Goal: Task Accomplishment & Management: Complete application form

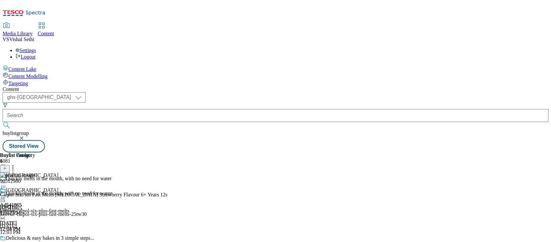
select select "ghs-[GEOGRAPHIC_DATA]"
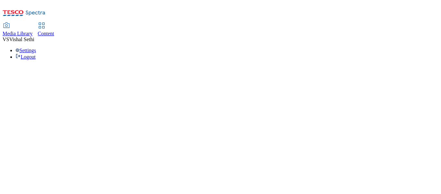
select select "ghs-[GEOGRAPHIC_DATA]"
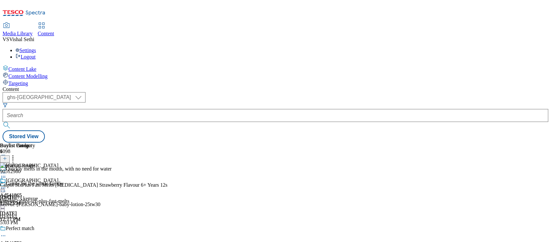
click at [5, 160] on line at bounding box center [5, 161] width 0 height 3
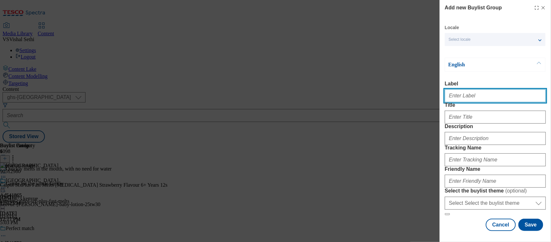
click at [441, 94] on input "Label" at bounding box center [495, 95] width 101 height 13
paste input "541745"
type input "Ad541745"
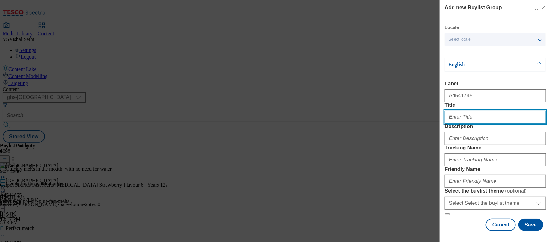
click at [441, 123] on input "Title" at bounding box center [495, 116] width 101 height 13
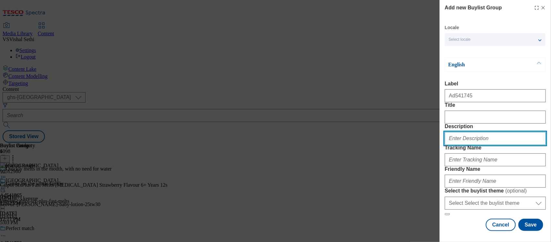
click at [441, 145] on input "Description" at bounding box center [495, 138] width 101 height 13
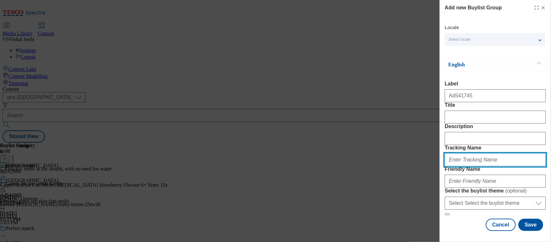
click at [441, 166] on input "Tracking Name" at bounding box center [495, 159] width 101 height 13
paste input "541745"
type input "DH_AD541745"
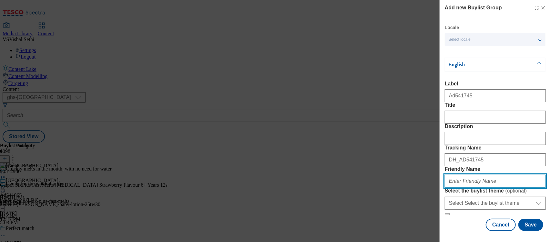
click at [441, 187] on input "Friendly Name" at bounding box center [495, 180] width 101 height 13
type input "pernod-altos-tequila-25tw33"
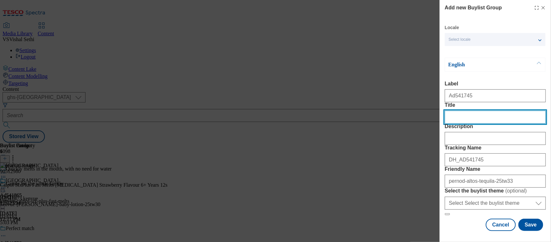
click at [441, 110] on input "Title" at bounding box center [495, 116] width 101 height 13
type input "Scary Serves"
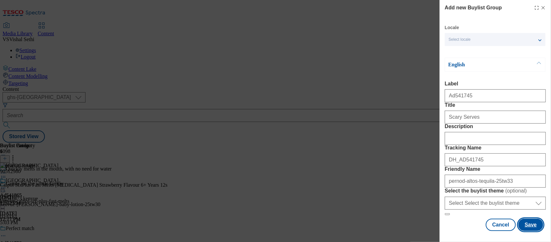
click at [441, 193] on button "Save" at bounding box center [531, 224] width 25 height 12
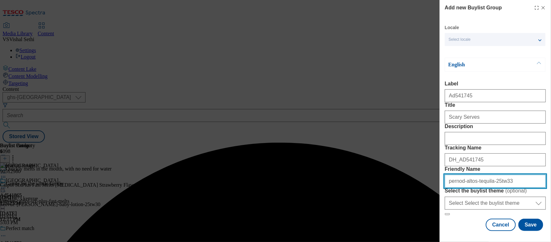
click at [441, 174] on input "pernod-altos-tequila-25tw33" at bounding box center [495, 180] width 101 height 13
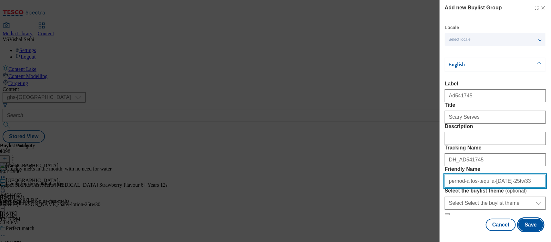
type input "pernod-altos-tequila-halloween-25tw33"
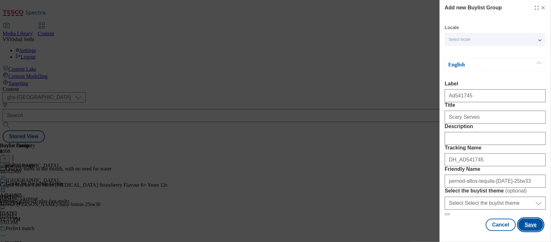
click at [441, 193] on button "Save" at bounding box center [531, 224] width 25 height 12
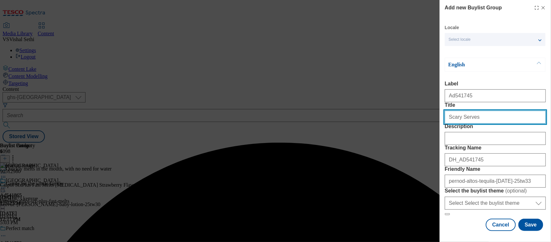
click at [441, 123] on input "Scary Serves" at bounding box center [495, 116] width 101 height 13
type input "Scary Serves"
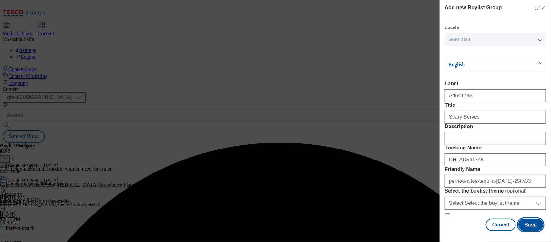
click at [441, 193] on button "Save" at bounding box center [531, 224] width 25 height 12
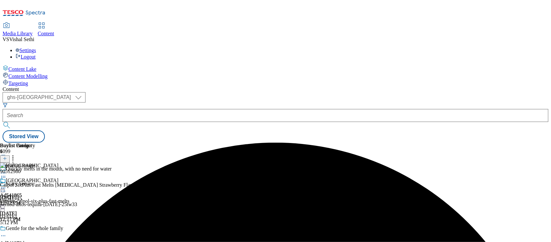
click at [117, 193] on div "pernod-altos-tequila-halloween-25tw33" at bounding box center [58, 204] width 117 height 6
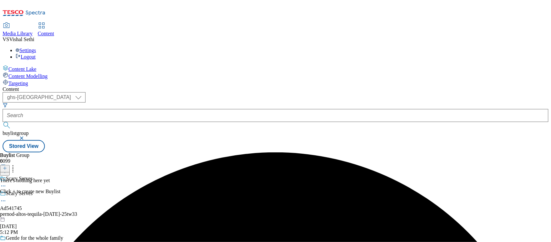
click at [7, 166] on icon at bounding box center [5, 168] width 5 height 5
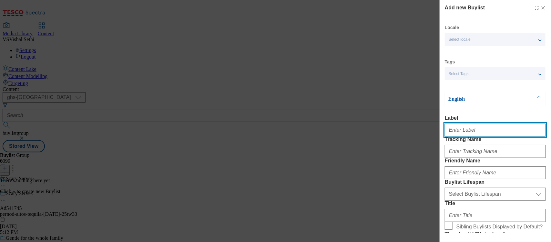
click at [441, 136] on input "Label" at bounding box center [495, 129] width 101 height 13
paste input "541745"
type input "Ad541745"
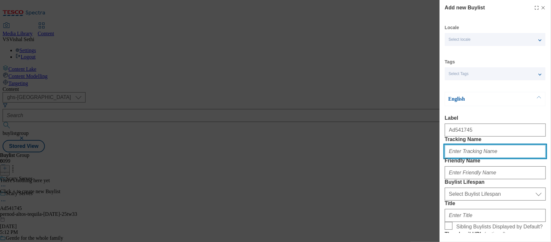
click at [441, 158] on input "Tracking Name" at bounding box center [495, 151] width 101 height 13
paste input "541745"
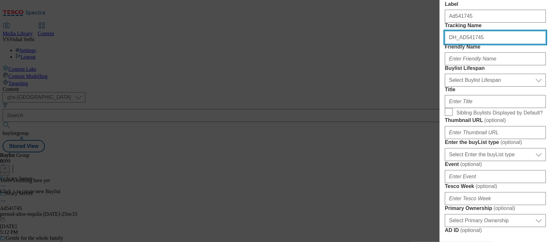
scroll to position [121, 0]
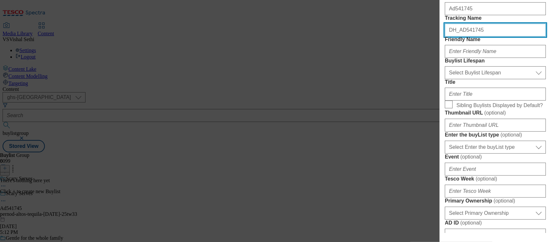
type input "DH_AD541745"
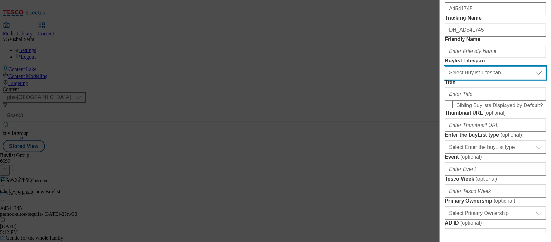
click at [441, 79] on select "Select Buylist Lifespan evergreen seasonal tactical" at bounding box center [495, 72] width 101 height 13
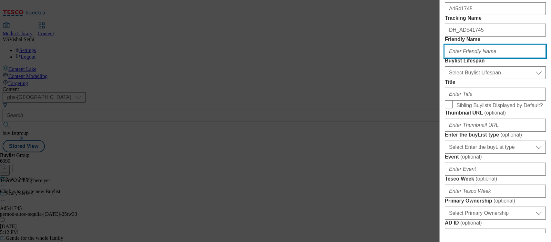
click at [441, 58] on input "Friendly Name" at bounding box center [495, 51] width 101 height 13
type input "pernod-ricard"
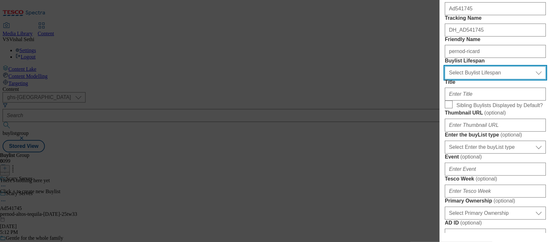
click at [441, 79] on select "Select Buylist Lifespan evergreen seasonal tactical" at bounding box center [495, 72] width 101 height 13
select select "tactical"
click at [441, 79] on select "Select Buylist Lifespan evergreen seasonal tactical" at bounding box center [495, 72] width 101 height 13
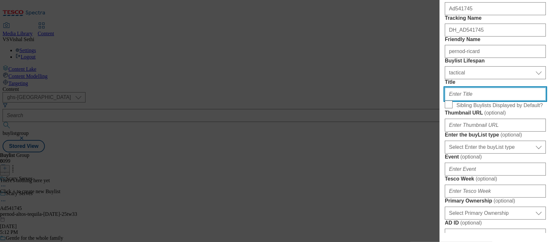
click at [441, 100] on input "Title" at bounding box center [495, 94] width 101 height 13
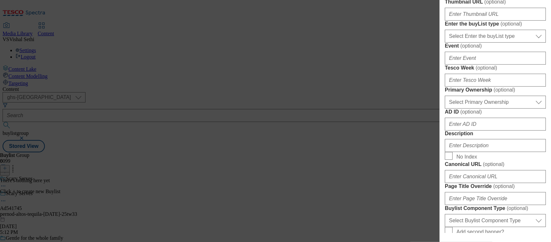
scroll to position [242, 0]
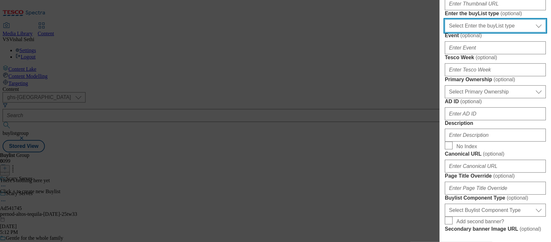
click at [441, 32] on select "Select Enter the buyList type event supplier funded long term >4 weeks supplier…" at bounding box center [495, 25] width 101 height 13
select select "supplier funded short term 1-3 weeks"
click at [441, 32] on select "Select Enter the buyList type event supplier funded long term >4 weeks supplier…" at bounding box center [495, 25] width 101 height 13
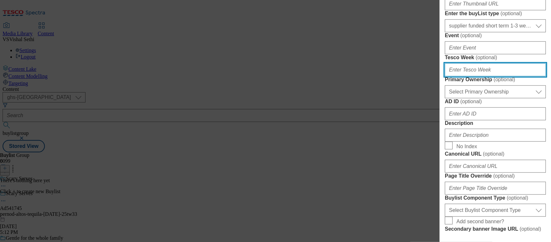
click at [441, 76] on input "Tesco Week ( optional )" at bounding box center [495, 69] width 101 height 13
type input "33"
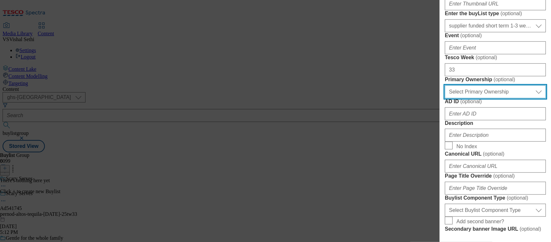
click at [441, 98] on select "Select Primary Ownership tesco dunnhumby" at bounding box center [495, 91] width 101 height 13
select select "dunnhumby"
click at [441, 98] on select "Select Primary Ownership tesco dunnhumby" at bounding box center [495, 91] width 101 height 13
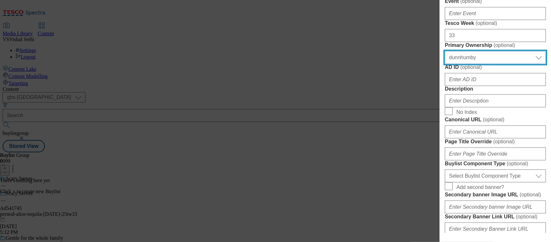
scroll to position [323, 0]
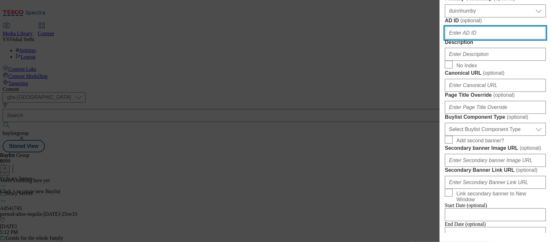
click at [441, 39] on input "AD ID ( optional )" at bounding box center [495, 32] width 101 height 13
paste input "541745"
type input "541745"
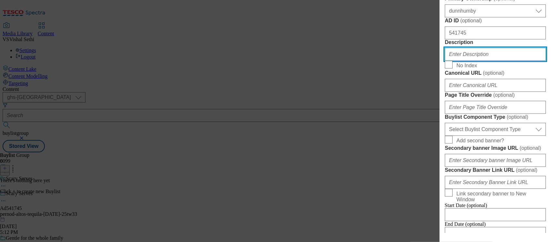
click at [441, 61] on input "Description" at bounding box center [495, 54] width 101 height 13
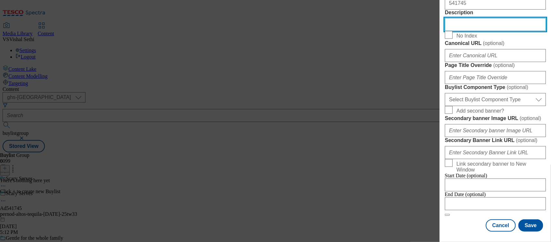
scroll to position [485, 0]
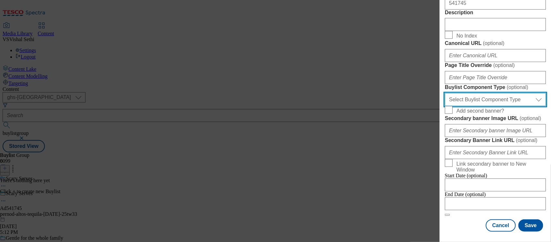
click at [441, 106] on select "Select Buylist Component Type Banner Competition Header Meal" at bounding box center [495, 99] width 101 height 13
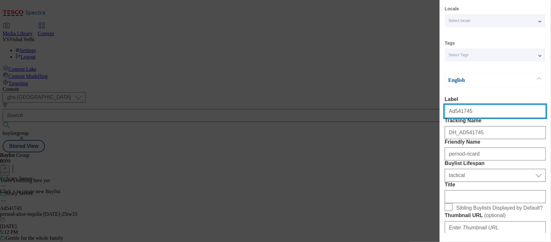
select select "Banner"
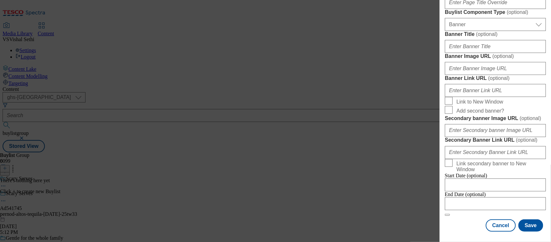
scroll to position [709, 0]
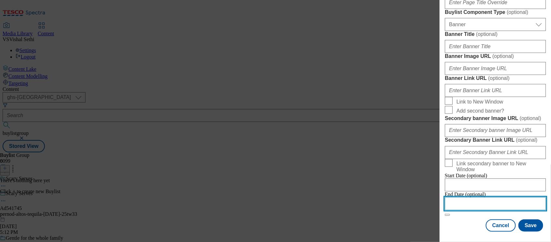
click at [441, 193] on input "Modal" at bounding box center [495, 203] width 101 height 13
select select "2025"
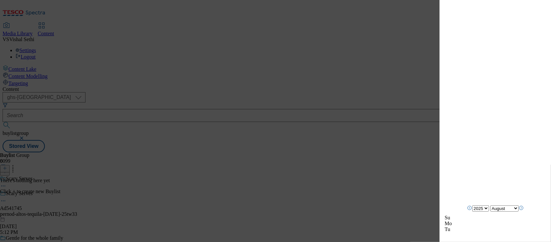
scroll to position [830, 0]
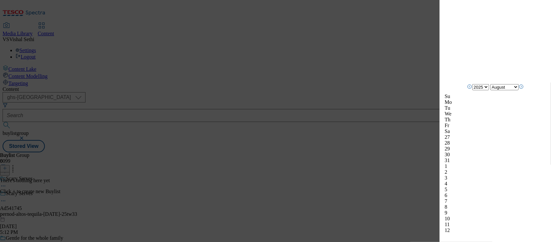
click at [441, 89] on icon "Next Month" at bounding box center [521, 86] width 5 height 5
click at [441, 93] on icon "Next Month" at bounding box center [521, 92] width 5 height 5
select select "December"
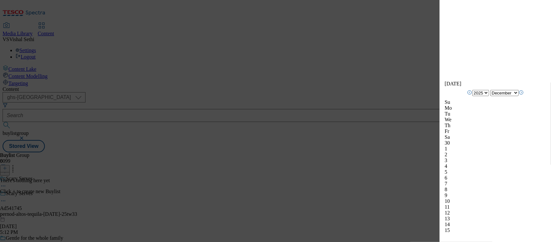
click at [441, 181] on div "7" at bounding box center [495, 184] width 101 height 6
click at [441, 144] on div "Add new Buylist Locale Select locale English Welsh Tags Select Tags fnf marketp…" at bounding box center [495, 116] width 111 height 233
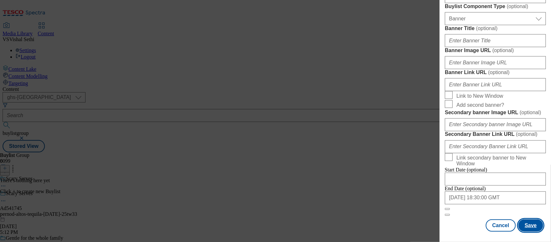
click at [441, 193] on button "Save" at bounding box center [531, 225] width 25 height 12
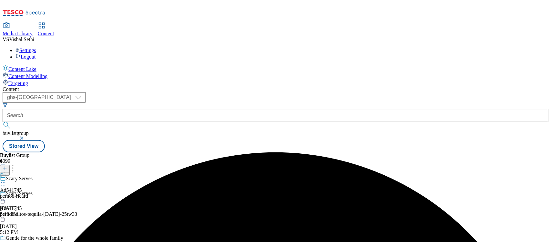
click at [28, 193] on div "pernod-ricard" at bounding box center [14, 196] width 28 height 6
click at [7, 166] on icon at bounding box center [5, 168] width 5 height 5
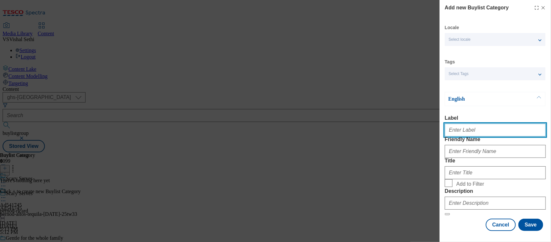
click at [441, 131] on input "Label" at bounding box center [495, 129] width 101 height 13
paste input "541745"
type input "Ad541745"
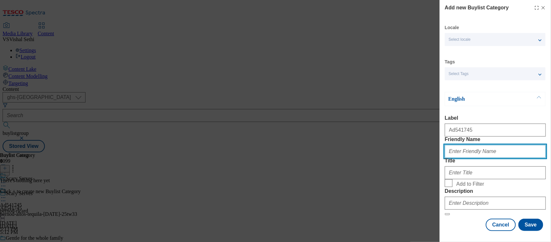
click at [441, 158] on input "Friendly Name" at bounding box center [495, 151] width 101 height 13
type input "pernod-altos-tequila"
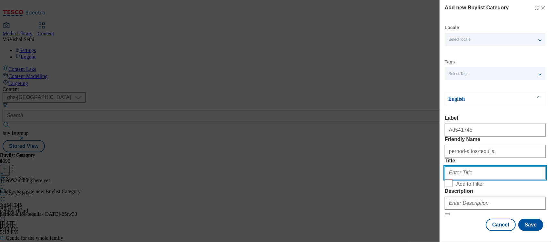
click at [441, 179] on input "Title" at bounding box center [495, 172] width 101 height 13
type input "Pernod Ricard"
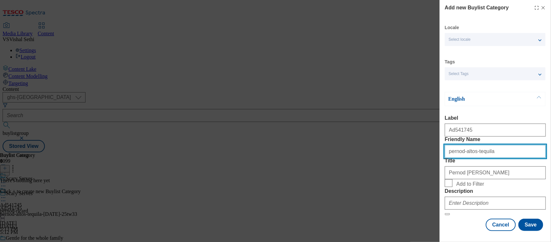
click at [441, 158] on input "pernod-altos-tequila" at bounding box center [495, 151] width 101 height 13
type input "pernod-altos-tequila-halloween"
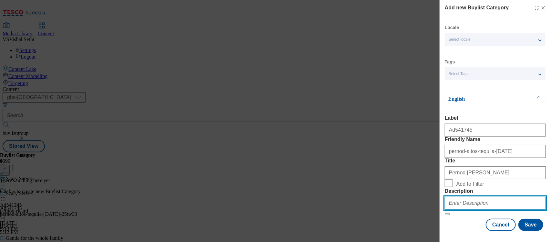
click at [441, 193] on input "Description" at bounding box center [495, 202] width 101 height 13
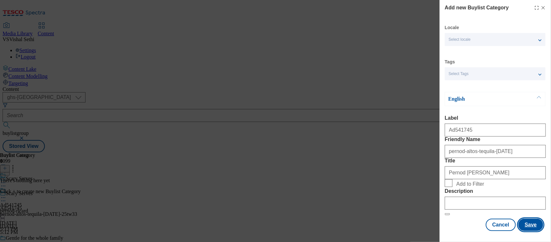
click at [441, 193] on button "Save" at bounding box center [531, 224] width 25 height 12
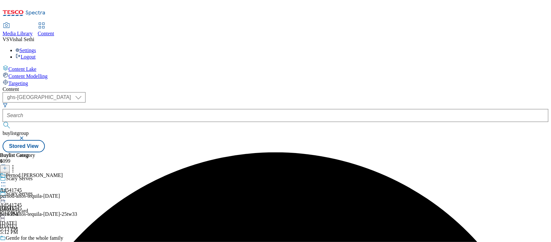
click at [63, 172] on div "Pernod Ricard Ad541745 pernod-altos-tequila-halloween Aug 29, 2025 5:14 PM" at bounding box center [31, 194] width 63 height 45
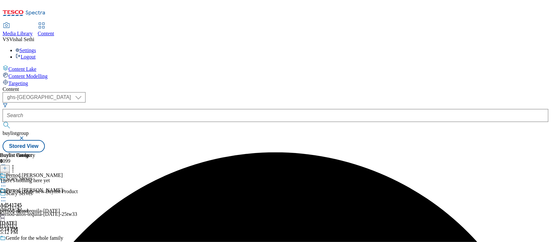
click at [7, 166] on icon at bounding box center [5, 168] width 5 height 5
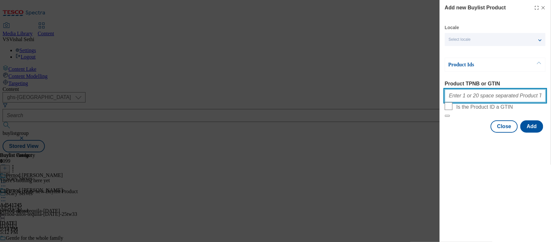
click at [441, 99] on input "Product TPNB or GTIN" at bounding box center [495, 95] width 101 height 13
paste input "82703069 82719379 92923634 93992342, 82703069 82719379 92923634 93992342"
type input "82703069 82719379 92923634 93992342, 82703069 82719379 92923634 93992342"
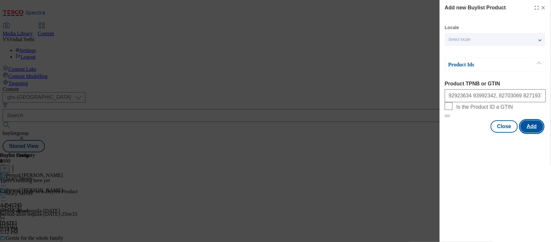
click at [441, 132] on button "Add" at bounding box center [532, 126] width 23 height 12
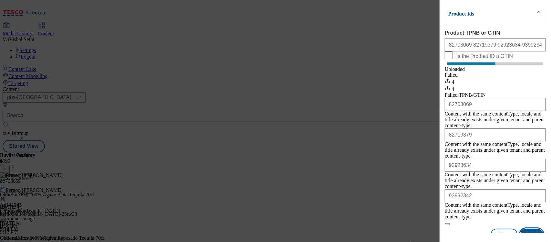
scroll to position [52, 0]
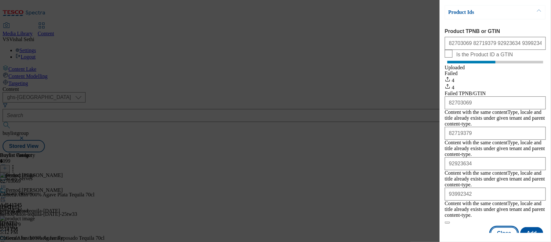
click at [441, 193] on button "Close" at bounding box center [504, 233] width 27 height 12
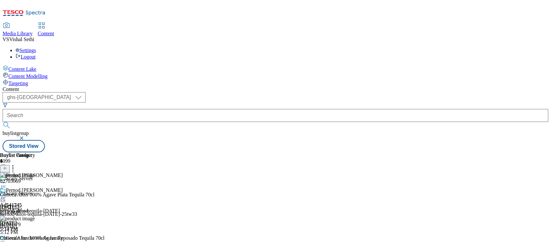
click at [6, 193] on icon at bounding box center [3, 200] width 6 height 6
click at [30, 193] on button "Edit" at bounding box center [21, 213] width 17 height 7
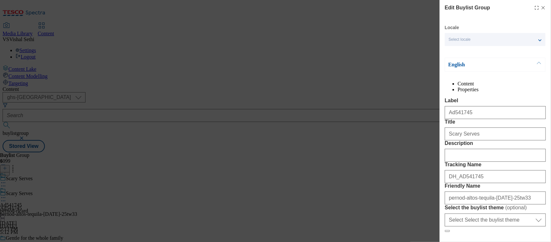
scroll to position [81, 0]
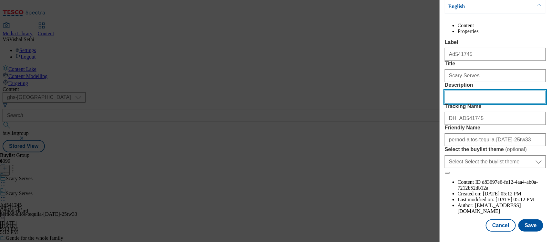
click at [441, 103] on input "Description" at bounding box center [495, 96] width 101 height 13
paste input "Olmeca Altos 100% Agave Plata Tequila 70cl"
type input "Olmeca Altos 100% Agave Plata Tequila 70cl"
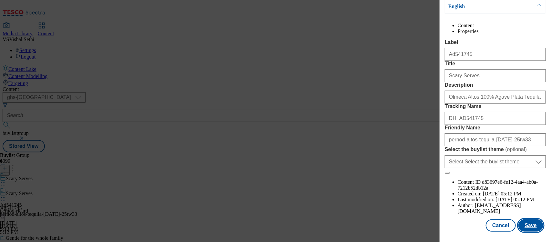
click at [441, 193] on button "Save" at bounding box center [531, 225] width 25 height 12
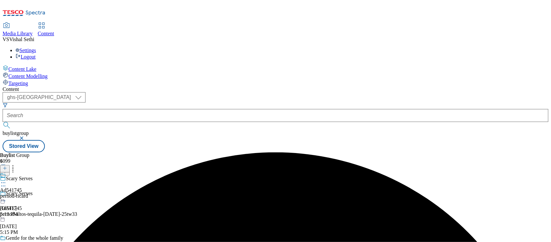
click at [6, 179] on icon at bounding box center [3, 182] width 6 height 6
click at [27, 193] on span "Edit" at bounding box center [23, 196] width 7 height 5
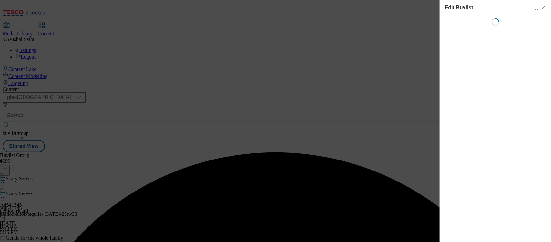
select select "tactical"
select select "supplier funded short term 1-3 weeks"
select select "dunnhumby"
select select "Banner"
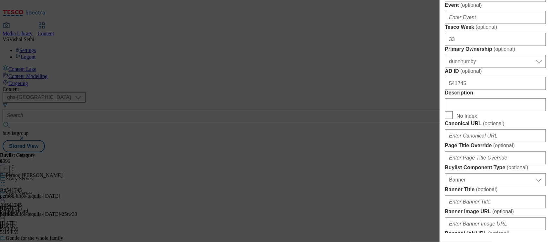
scroll to position [363, 0]
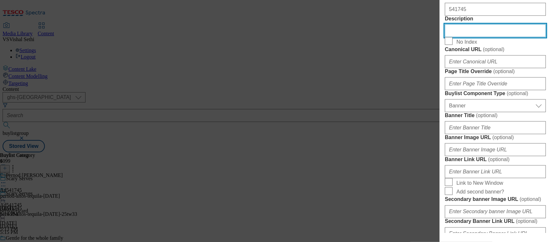
click at [441, 37] on input "Description" at bounding box center [495, 30] width 101 height 13
paste input "Olmeca Altos 100% Agave Plata Tequila 70cl"
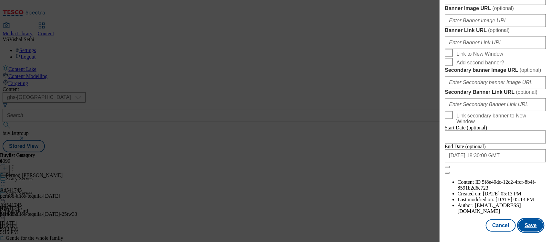
scroll to position [738, 0]
type input "Olmeca Altos 100% Agave Plata Tequila 70cl"
click at [441, 193] on button "Save" at bounding box center [531, 225] width 25 height 12
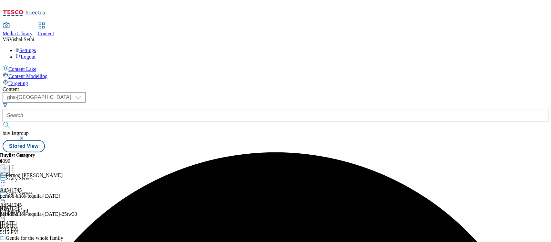
click at [6, 179] on icon at bounding box center [3, 182] width 6 height 6
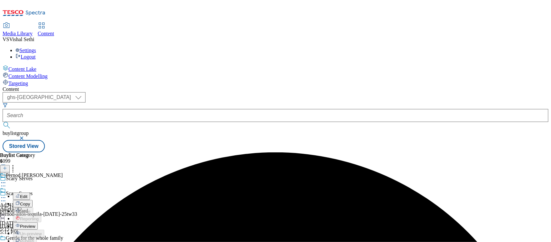
click at [30, 192] on button "Edit" at bounding box center [21, 195] width 17 height 7
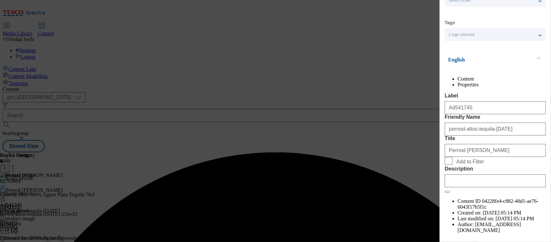
scroll to position [81, 0]
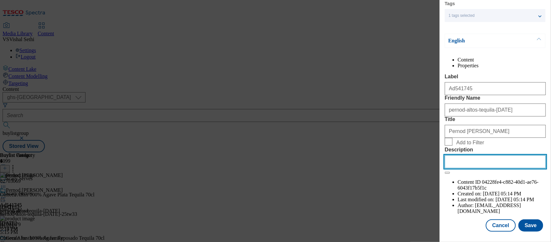
click at [441, 168] on input "Description" at bounding box center [495, 161] width 101 height 13
paste input "Olmeca Altos 100% Agave Plata Tequila 70cl"
type input "Olmeca Altos 100% Agave Plata Tequila 70cl"
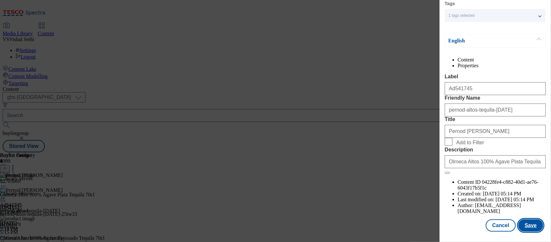
click at [441, 193] on button "Save" at bounding box center [531, 225] width 25 height 12
